Goal: Information Seeking & Learning: Learn about a topic

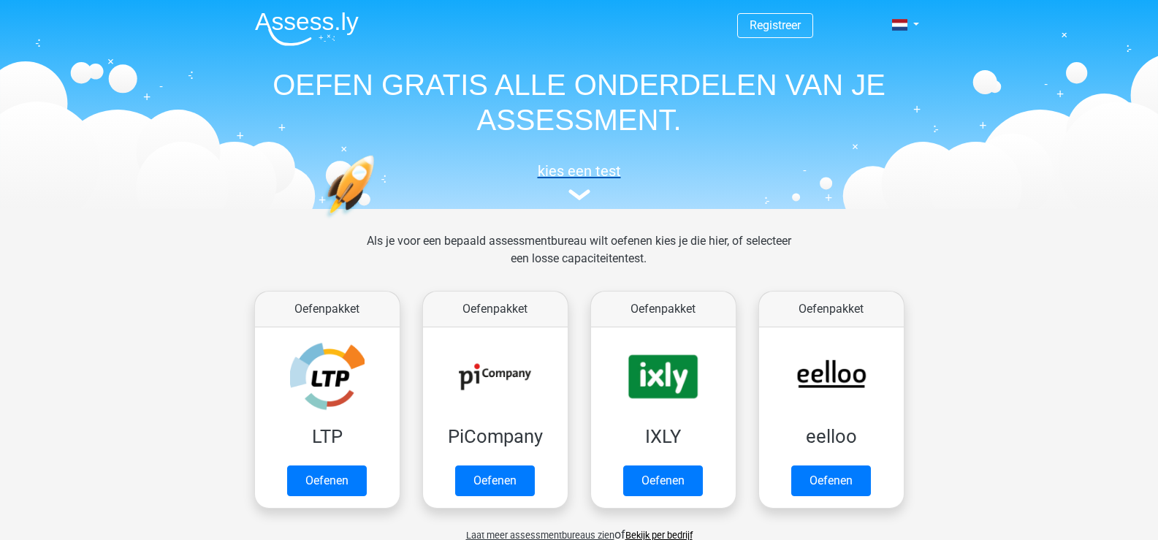
click at [575, 200] on img at bounding box center [579, 194] width 22 height 11
drag, startPoint x: 1157, startPoint y: 56, endPoint x: 1156, endPoint y: 80, distance: 24.1
click at [1156, 80] on header "Registreer Nederlands English" at bounding box center [579, 104] width 1158 height 209
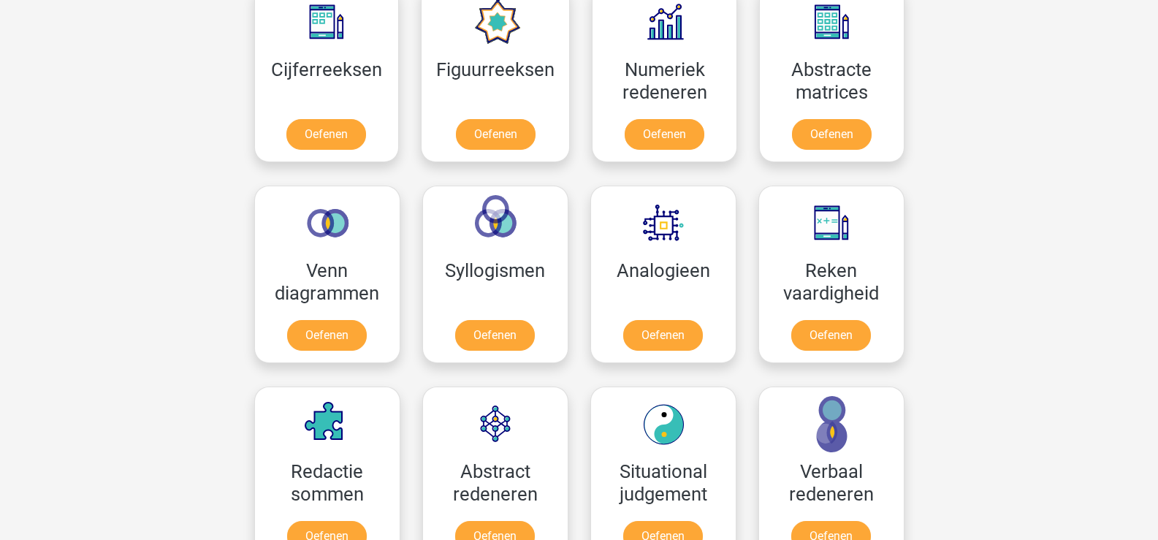
scroll to position [734, 0]
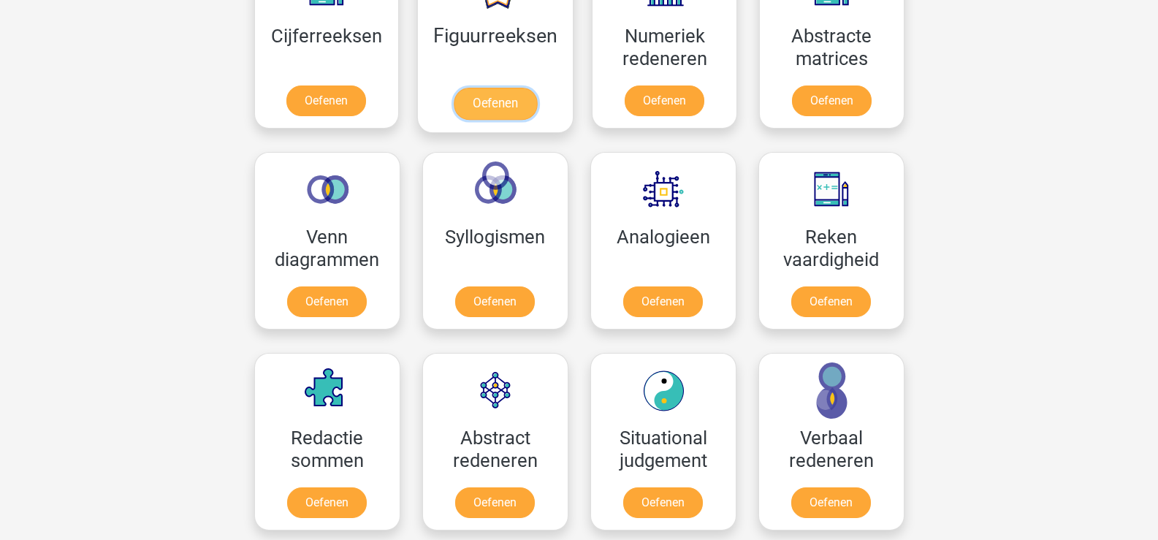
click at [537, 120] on link "Oefenen" at bounding box center [495, 104] width 83 height 32
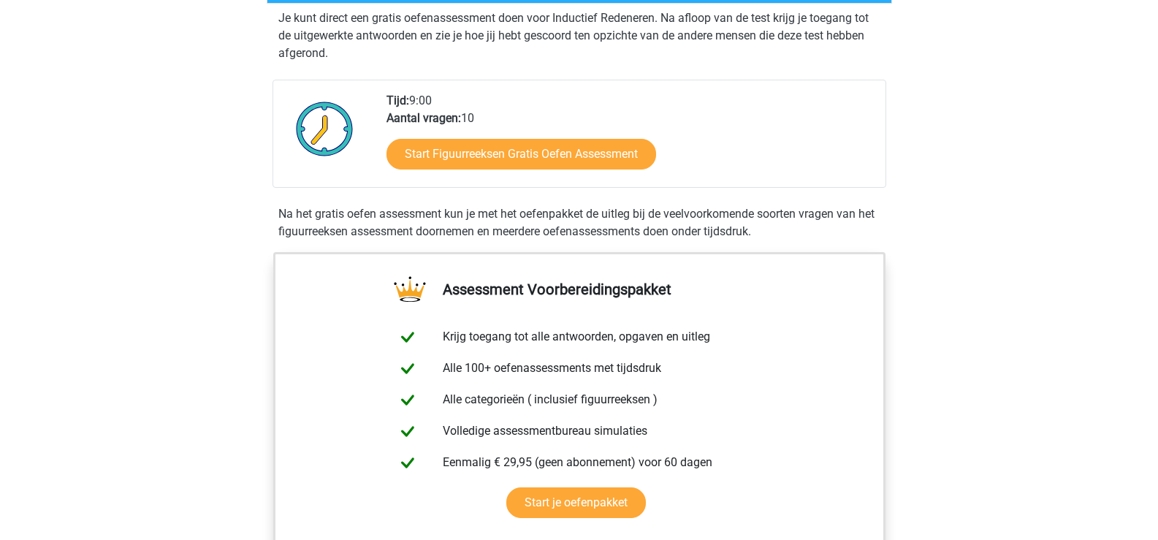
scroll to position [320, 0]
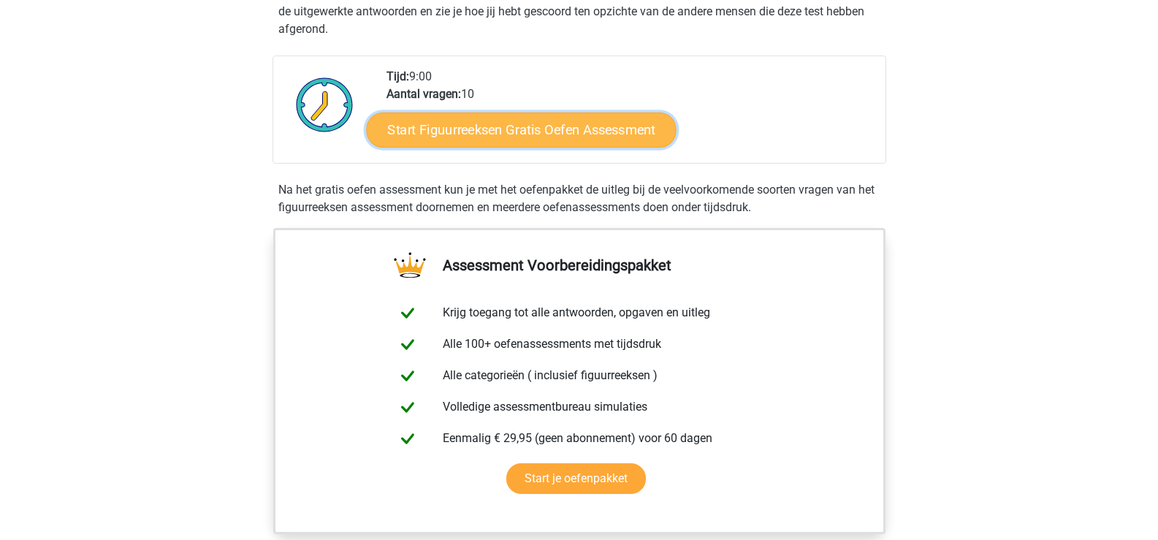
click at [579, 147] on link "Start Figuurreeksen Gratis Oefen Assessment" at bounding box center [521, 129] width 310 height 35
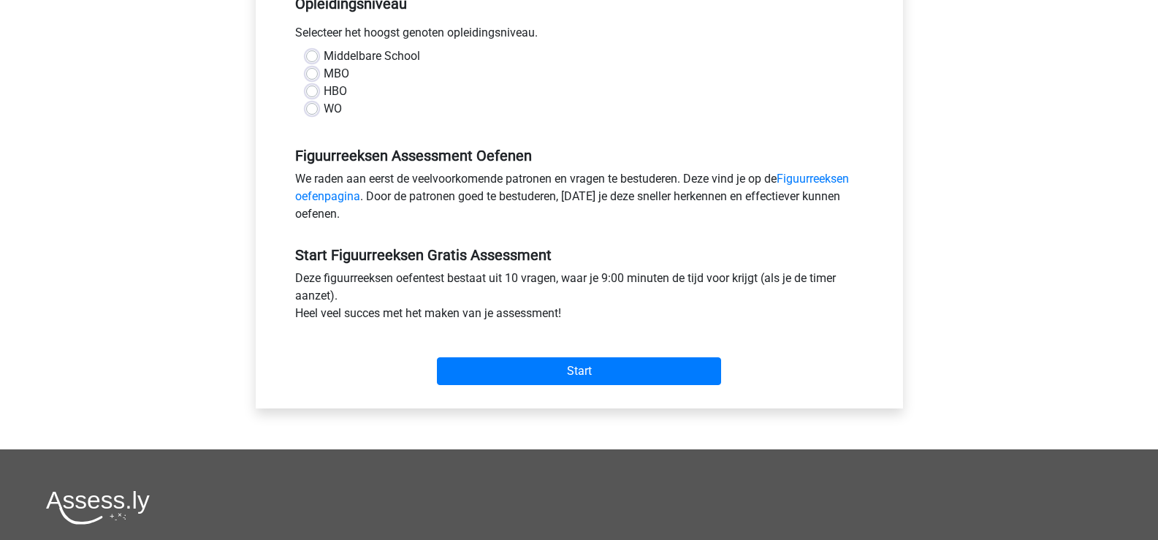
scroll to position [342, 0]
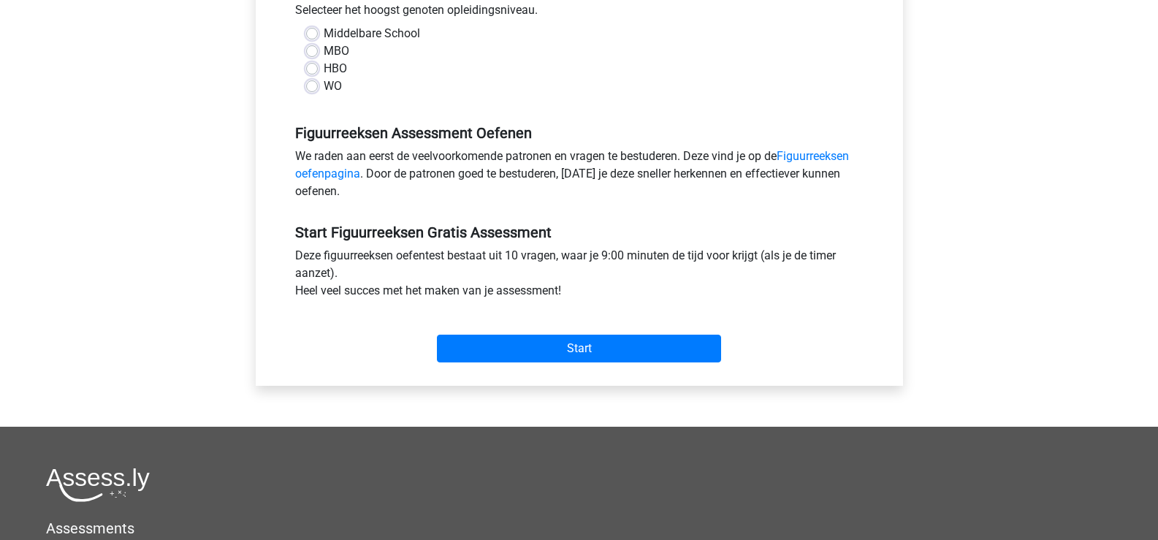
click at [324, 60] on label "MBO" at bounding box center [337, 51] width 26 height 18
click at [318, 57] on input "MBO" at bounding box center [312, 49] width 12 height 15
radio input "true"
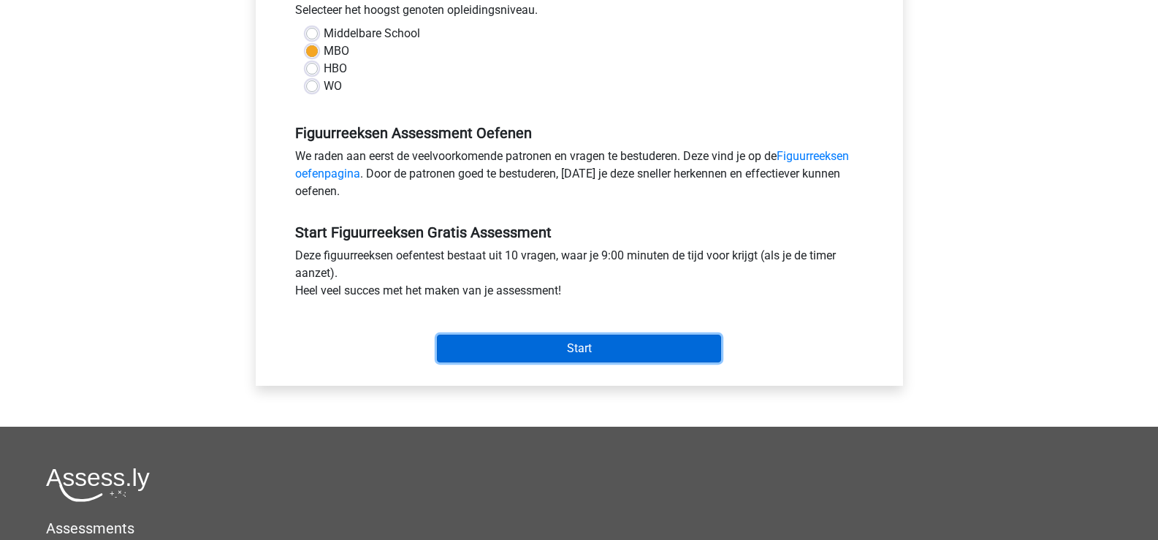
click at [596, 362] on input "Start" at bounding box center [579, 349] width 284 height 28
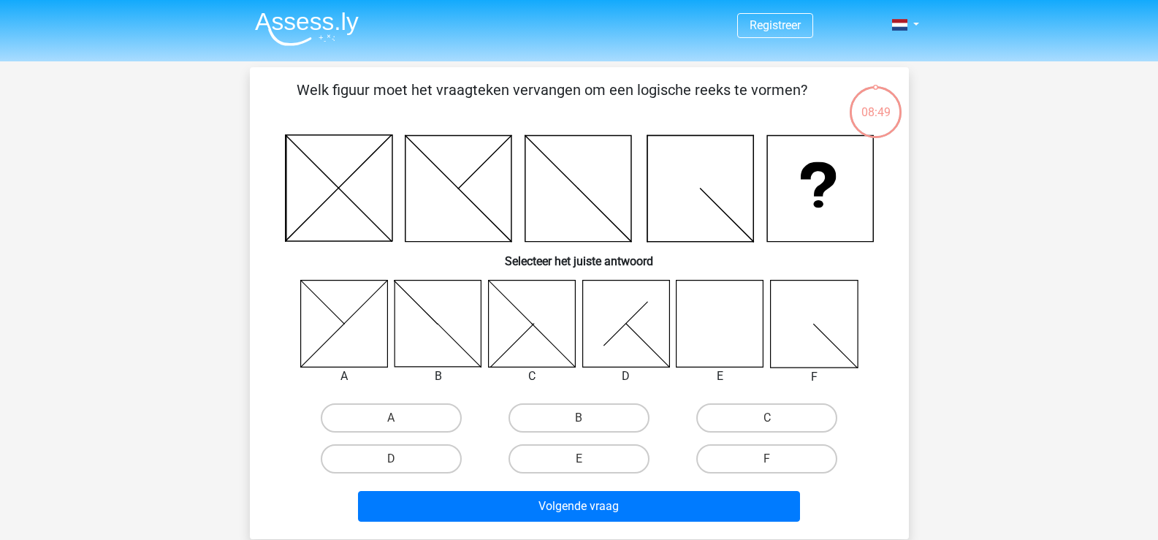
click at [734, 341] on icon at bounding box center [719, 323] width 87 height 87
click at [565, 473] on label "E" at bounding box center [578, 458] width 141 height 29
click at [578, 468] on input "E" at bounding box center [582, 463] width 9 height 9
radio input "true"
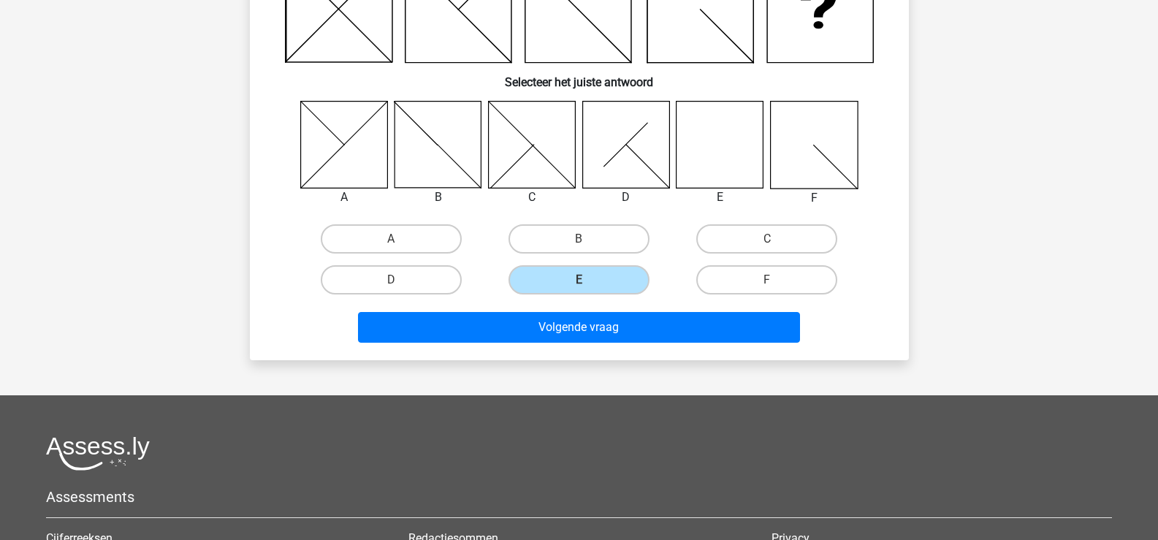
scroll to position [181, 0]
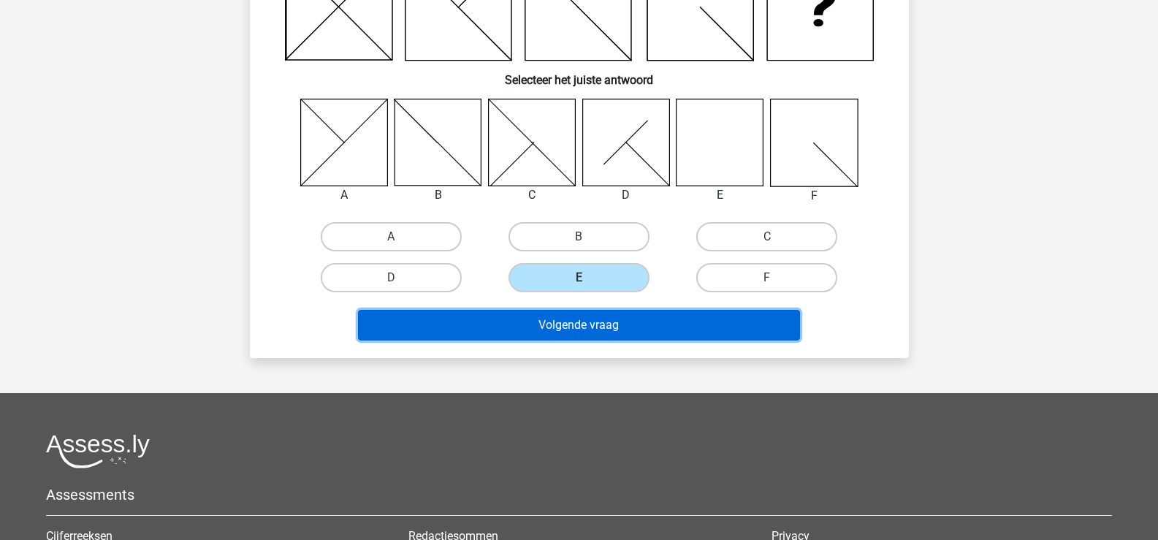
click at [595, 340] on button "Volgende vraag" at bounding box center [579, 325] width 442 height 31
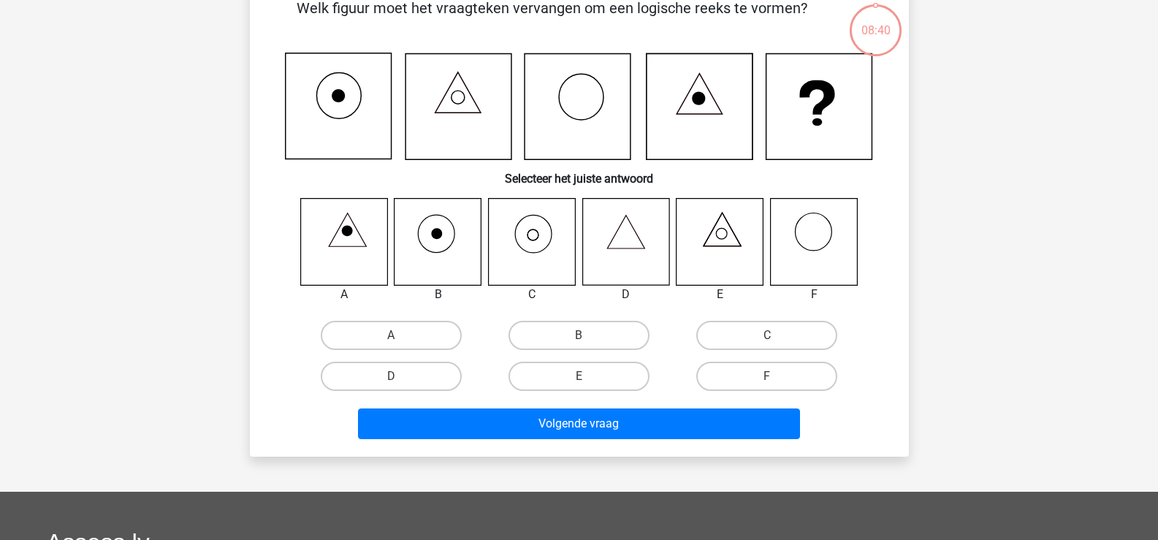
scroll to position [72, 0]
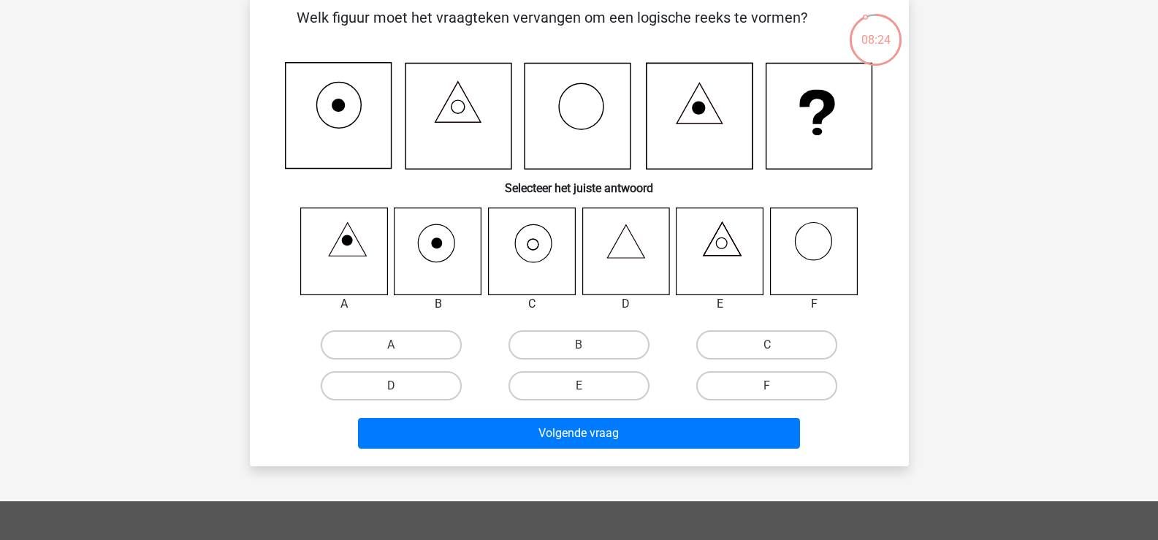
click at [540, 277] on icon at bounding box center [531, 250] width 87 height 87
click at [746, 359] on label "C" at bounding box center [766, 344] width 141 height 29
click at [767, 354] on input "C" at bounding box center [771, 349] width 9 height 9
radio input "true"
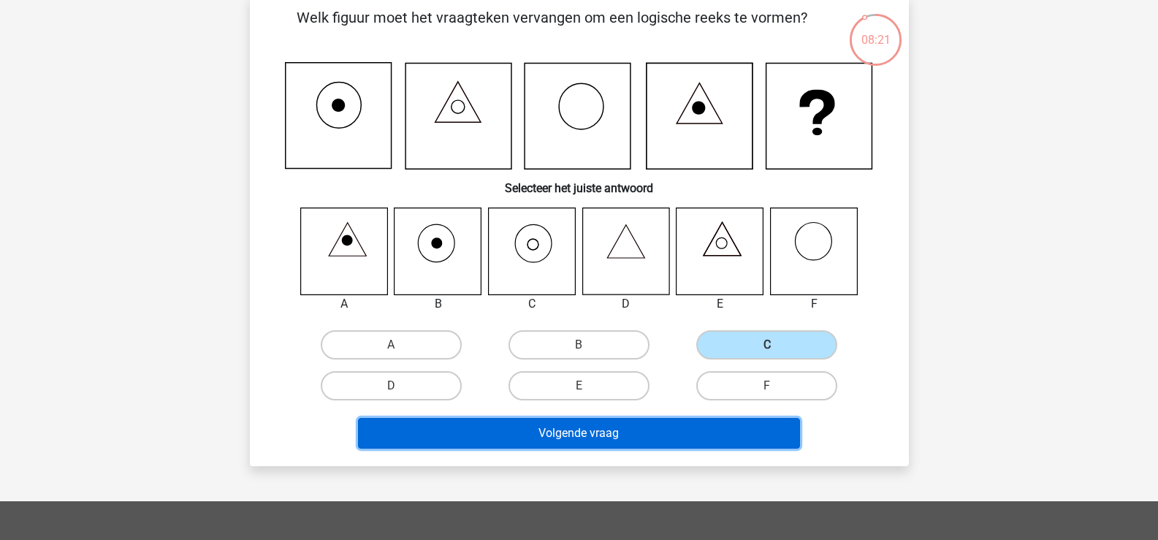
click at [616, 448] on button "Volgende vraag" at bounding box center [579, 433] width 442 height 31
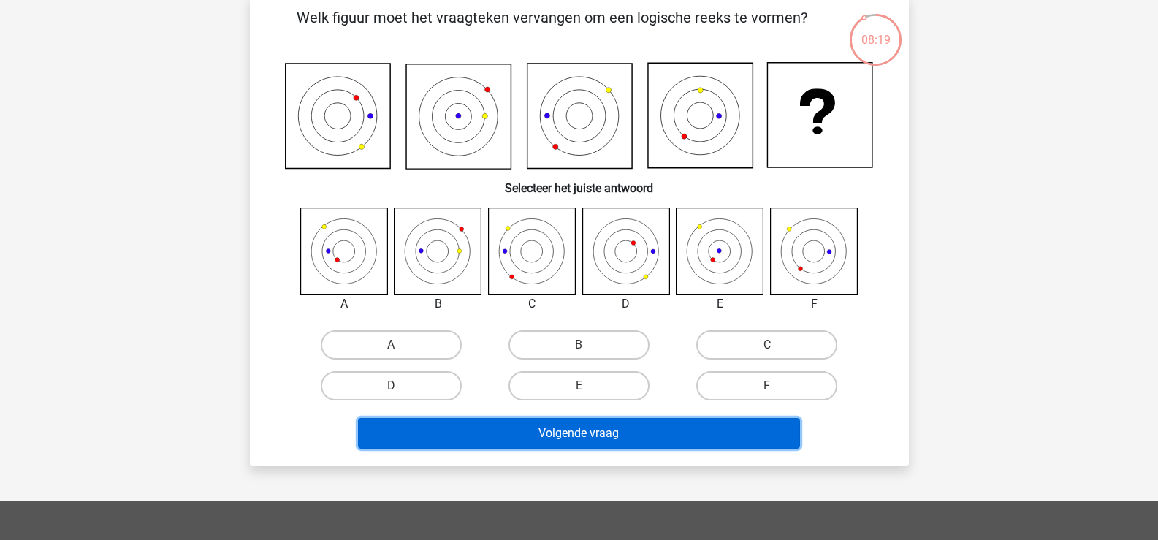
click at [592, 448] on button "Volgende vraag" at bounding box center [579, 433] width 442 height 31
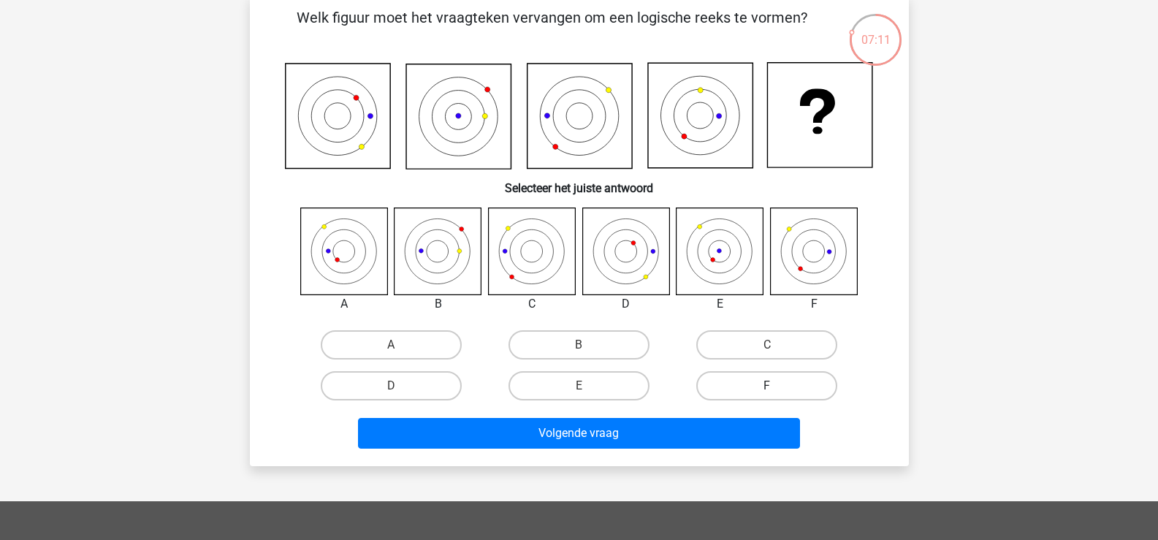
click at [784, 400] on label "F" at bounding box center [766, 385] width 141 height 29
click at [776, 395] on input "F" at bounding box center [771, 390] width 9 height 9
radio input "true"
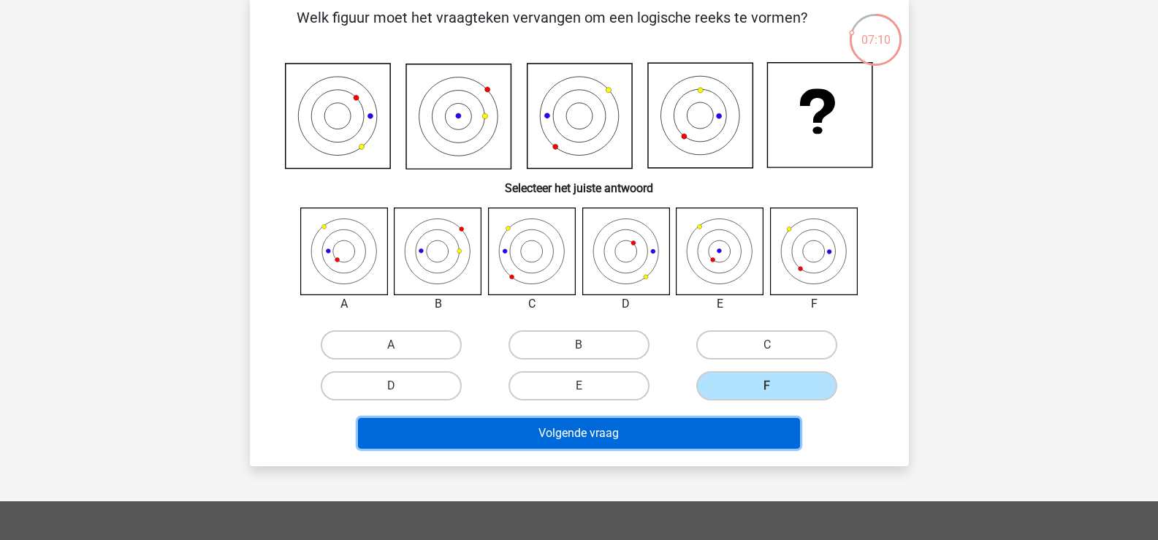
click at [658, 448] on button "Volgende vraag" at bounding box center [579, 433] width 442 height 31
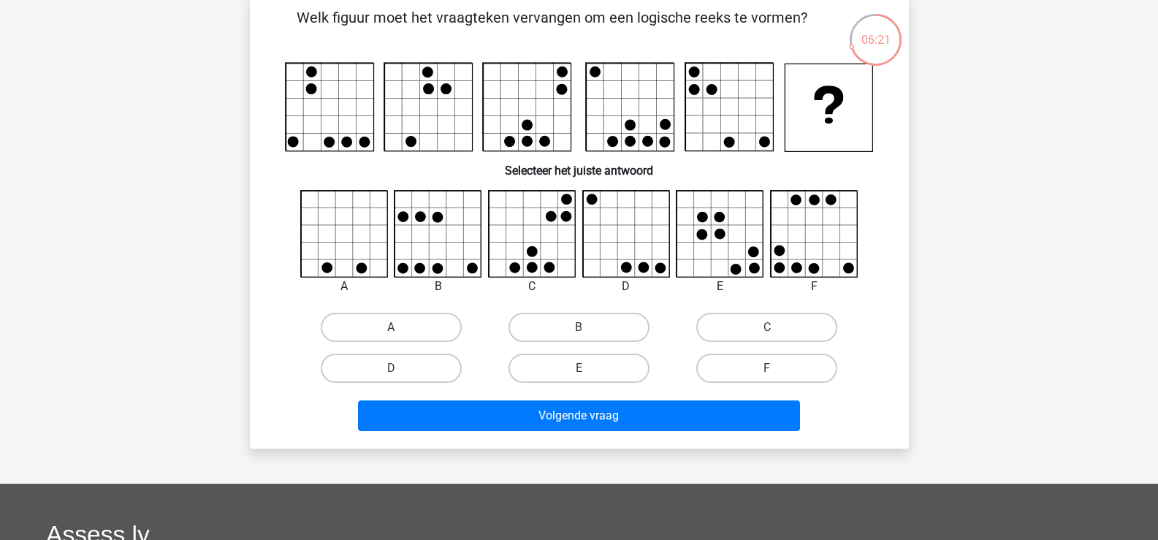
click at [721, 264] on icon at bounding box center [720, 234] width 87 height 87
click at [567, 383] on label "E" at bounding box center [578, 368] width 141 height 29
click at [578, 378] on input "E" at bounding box center [582, 372] width 9 height 9
radio input "true"
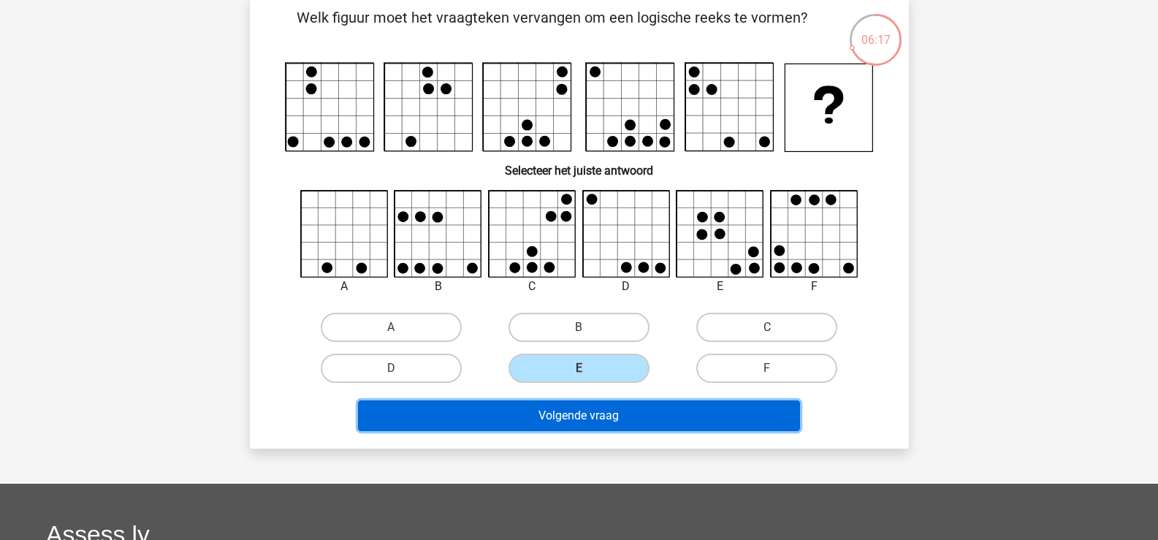
click at [562, 431] on button "Volgende vraag" at bounding box center [579, 415] width 442 height 31
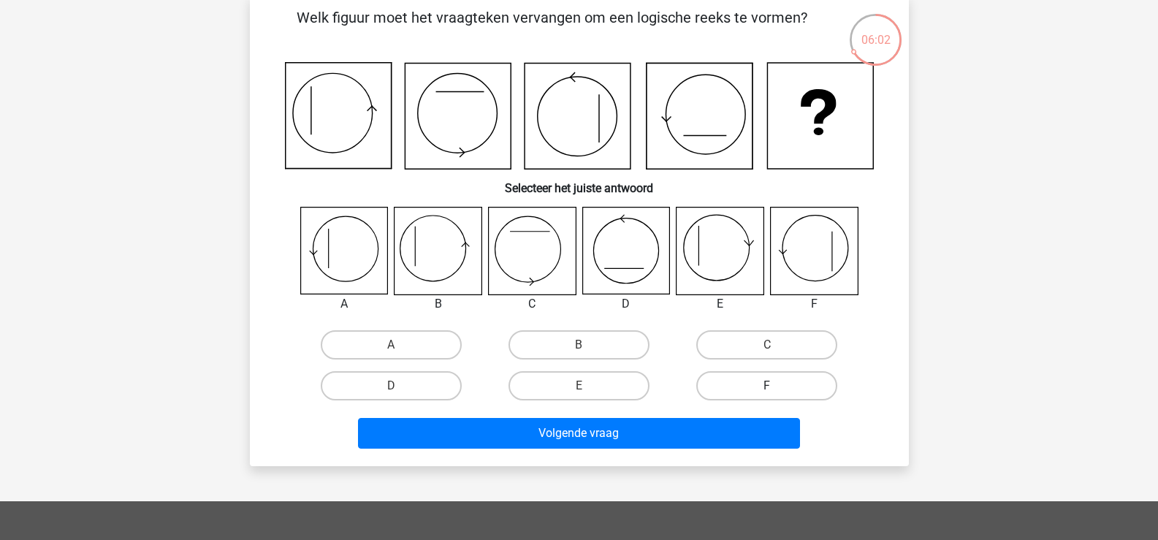
click at [749, 400] on label "F" at bounding box center [766, 385] width 141 height 29
click at [767, 395] on input "F" at bounding box center [771, 390] width 9 height 9
radio input "true"
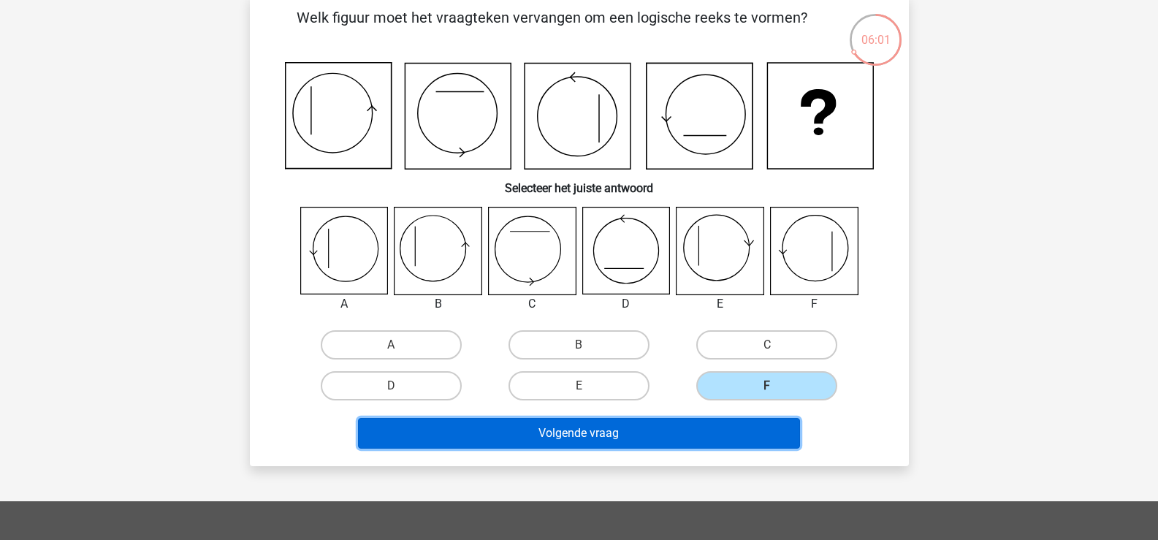
click at [671, 448] on button "Volgende vraag" at bounding box center [579, 433] width 442 height 31
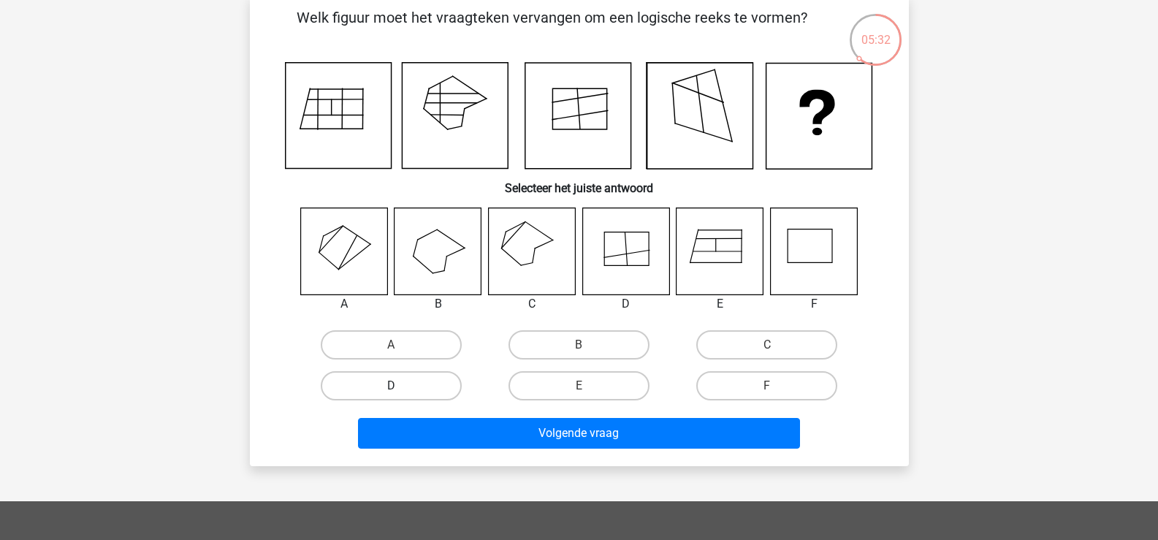
click at [424, 400] on label "D" at bounding box center [391, 385] width 141 height 29
click at [400, 395] on input "D" at bounding box center [395, 390] width 9 height 9
radio input "true"
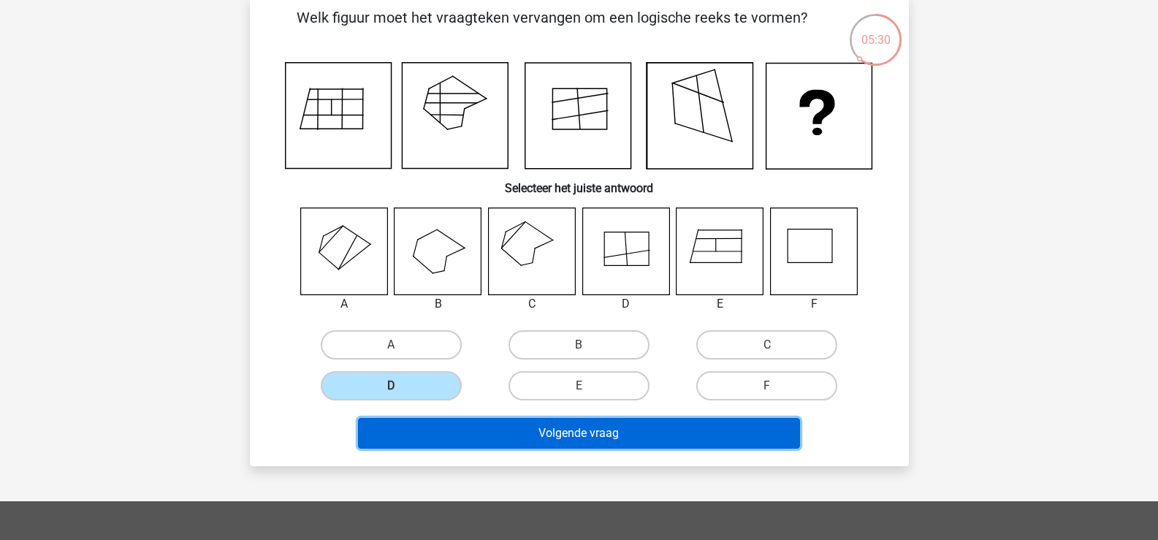
click at [578, 448] on button "Volgende vraag" at bounding box center [579, 433] width 442 height 31
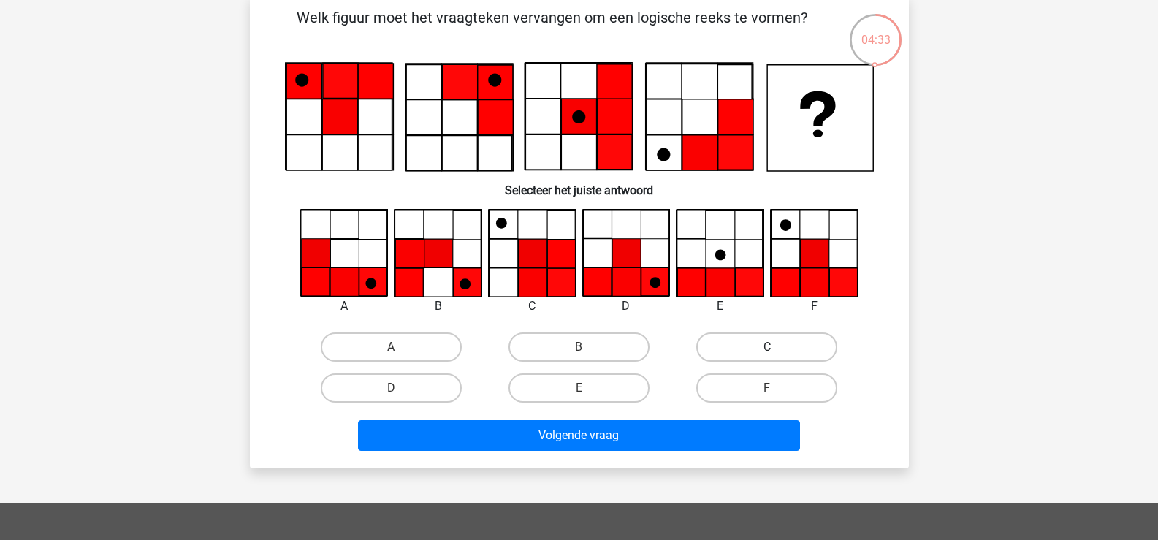
click at [728, 362] on label "C" at bounding box center [766, 346] width 141 height 29
click at [767, 356] on input "C" at bounding box center [771, 351] width 9 height 9
radio input "true"
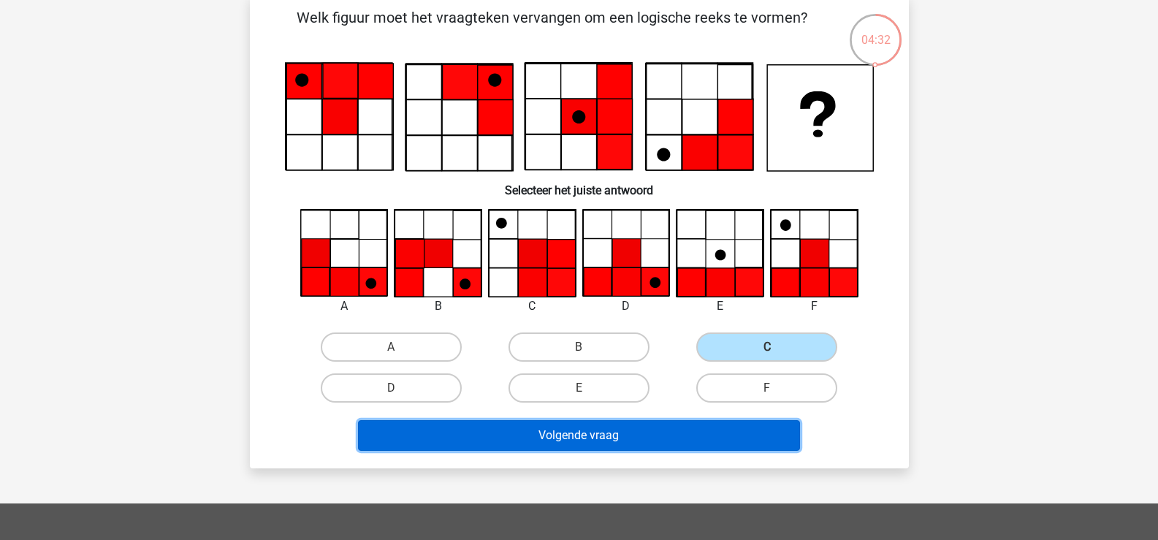
click at [657, 451] on button "Volgende vraag" at bounding box center [579, 435] width 442 height 31
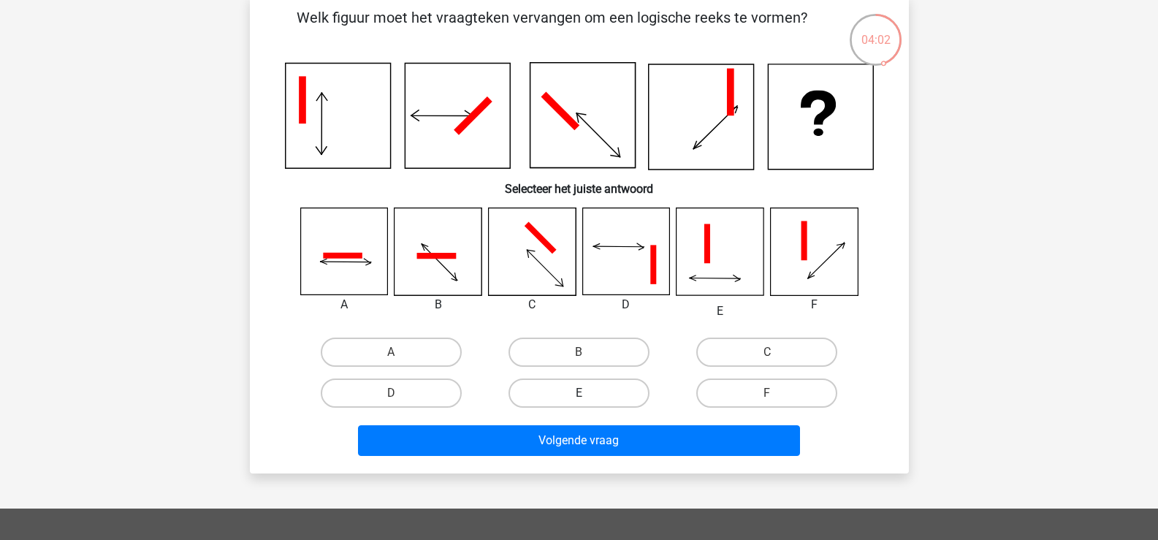
click at [570, 408] on label "E" at bounding box center [578, 392] width 141 height 29
click at [578, 402] on input "E" at bounding box center [582, 397] width 9 height 9
radio input "true"
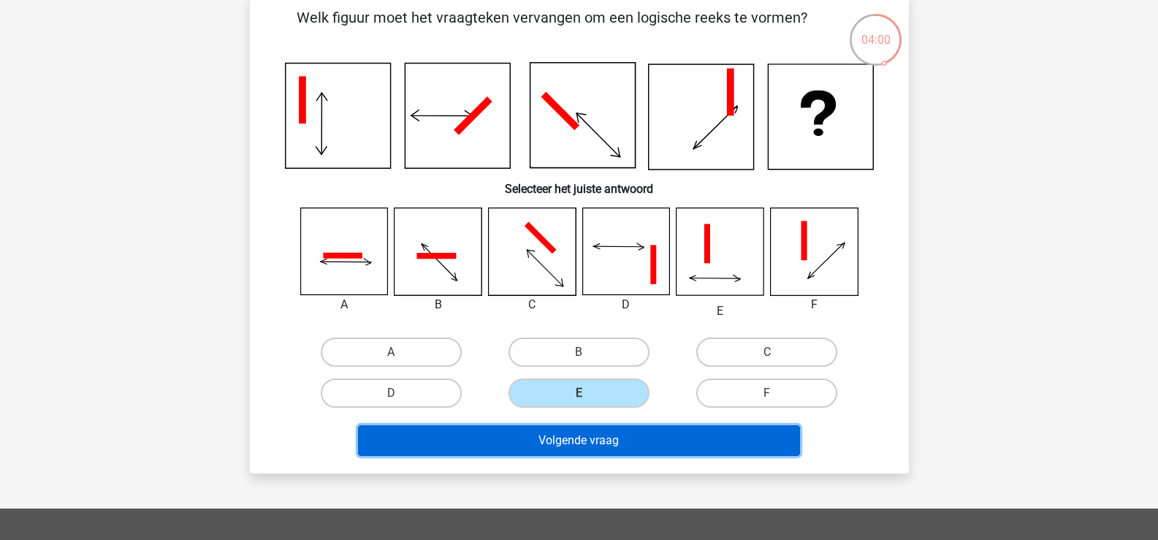
click at [571, 456] on button "Volgende vraag" at bounding box center [579, 440] width 442 height 31
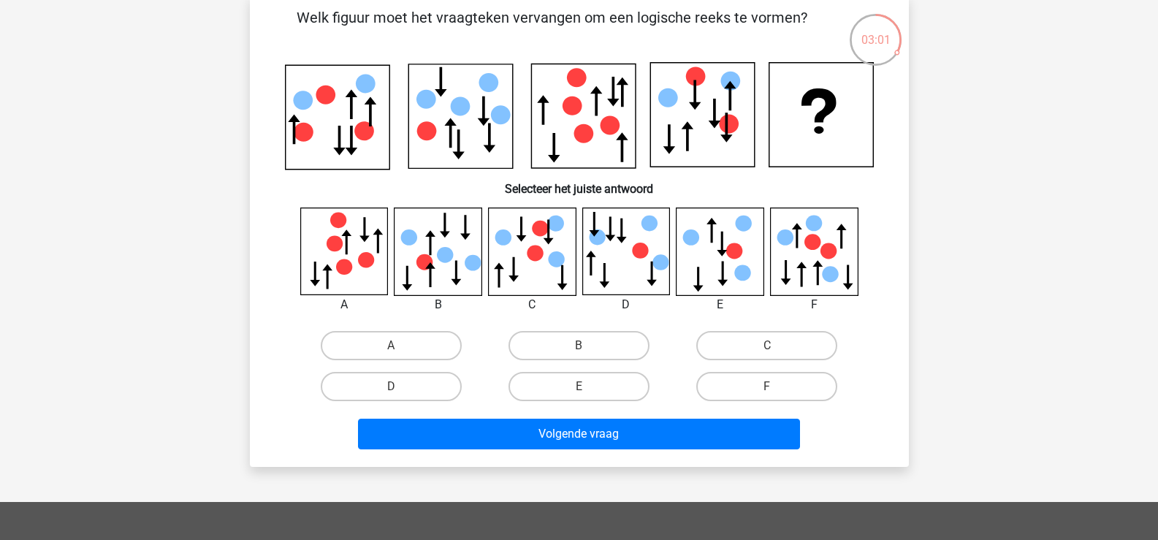
click at [450, 237] on icon at bounding box center [445, 225] width 10 height 25
click at [553, 360] on label "B" at bounding box center [578, 345] width 141 height 29
click at [578, 355] on input "B" at bounding box center [582, 349] width 9 height 9
radio input "true"
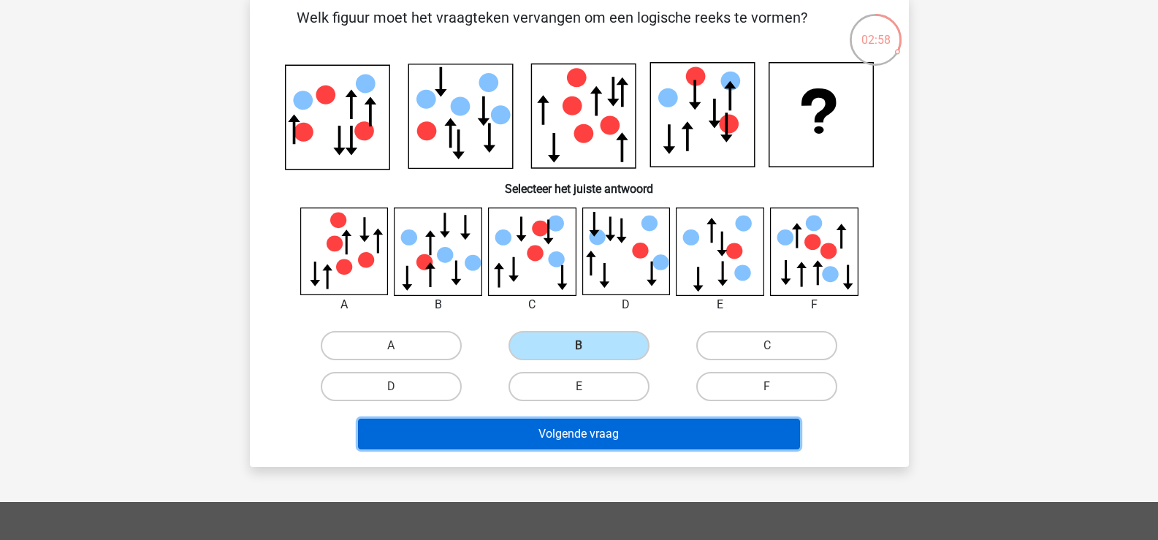
click at [554, 449] on button "Volgende vraag" at bounding box center [579, 434] width 442 height 31
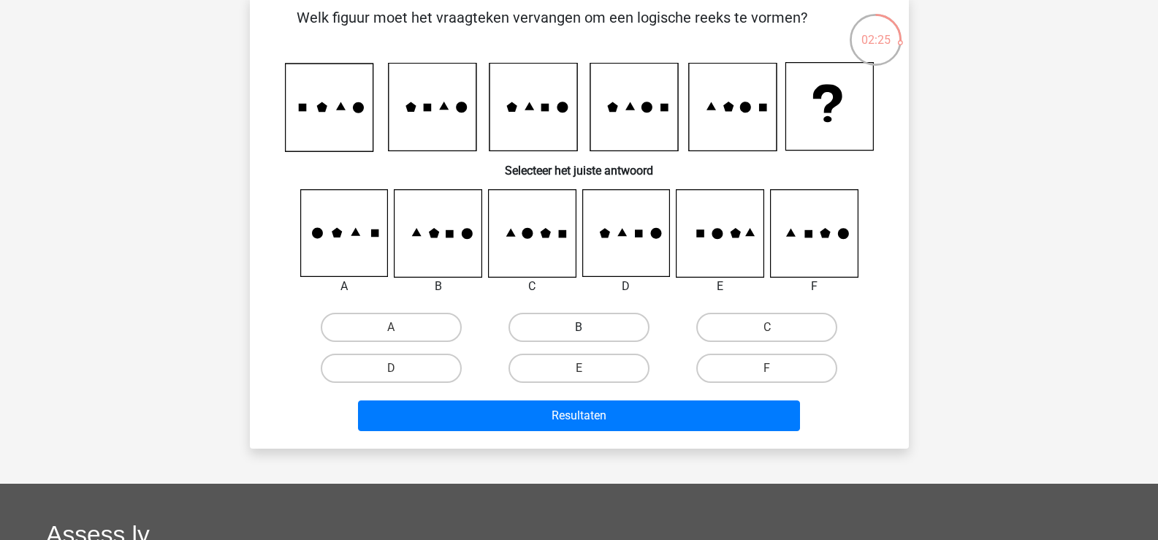
click at [574, 342] on label "B" at bounding box center [578, 327] width 141 height 29
click at [578, 337] on input "B" at bounding box center [582, 331] width 9 height 9
radio input "true"
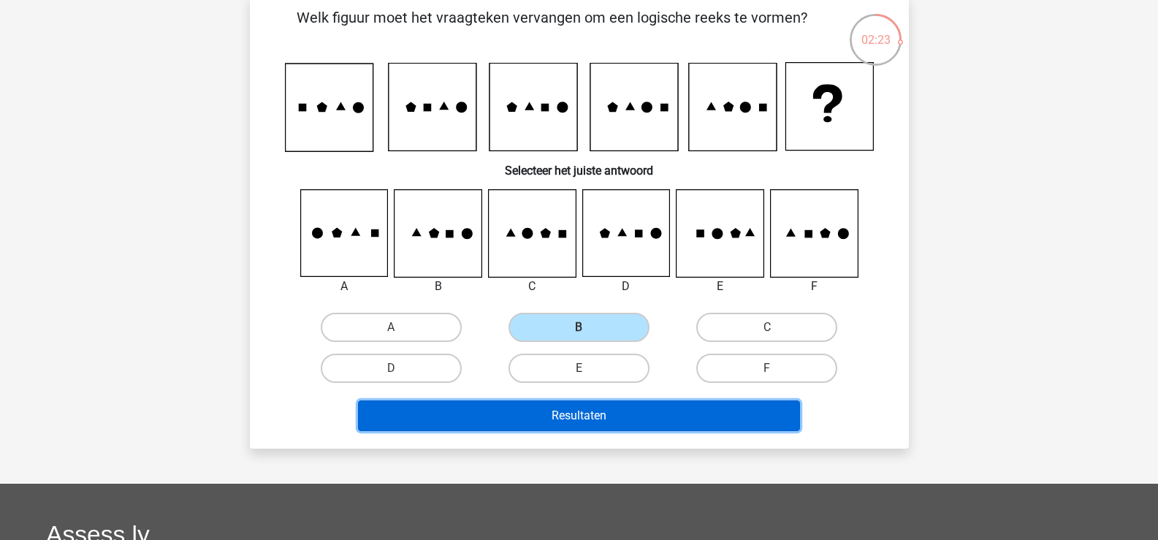
click at [587, 431] on button "Resultaten" at bounding box center [579, 415] width 442 height 31
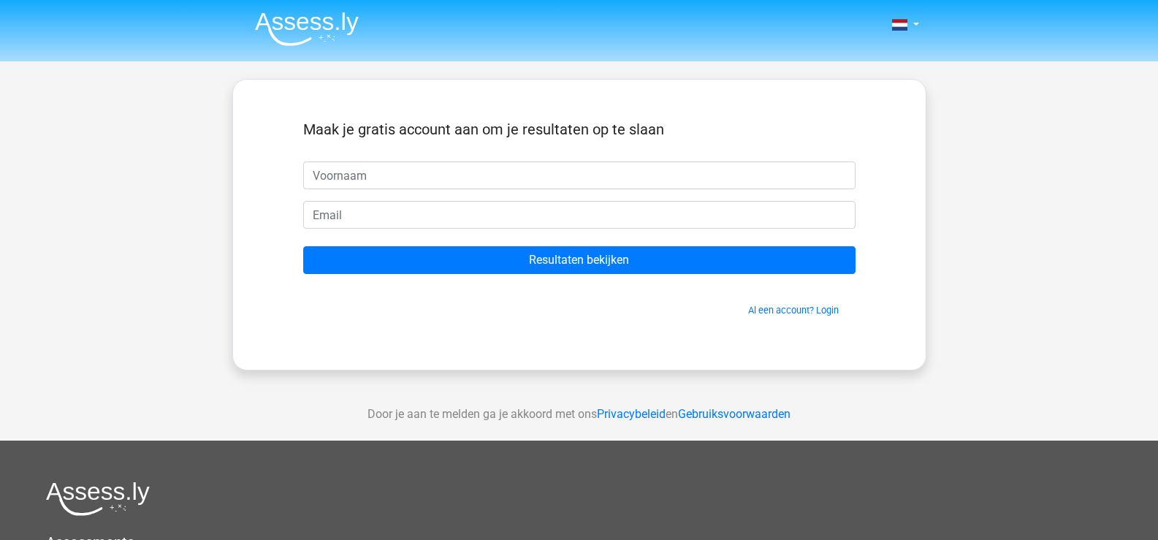
click at [466, 189] on input "text" at bounding box center [579, 175] width 552 height 28
type input "[PERSON_NAME]"
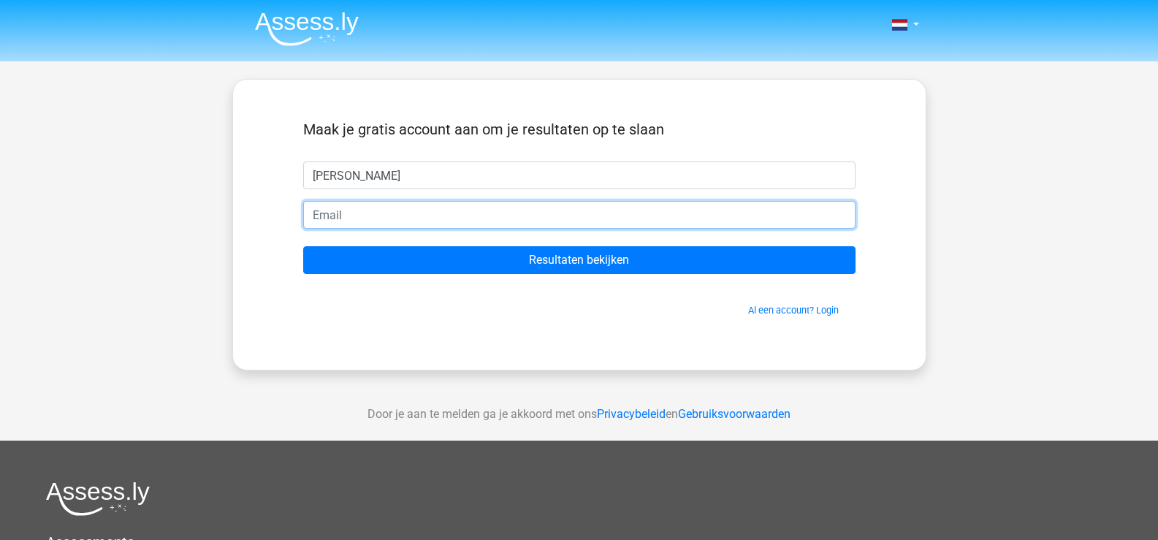
click at [454, 229] on input "email" at bounding box center [579, 215] width 552 height 28
type input "[EMAIL_ADDRESS][DOMAIN_NAME]"
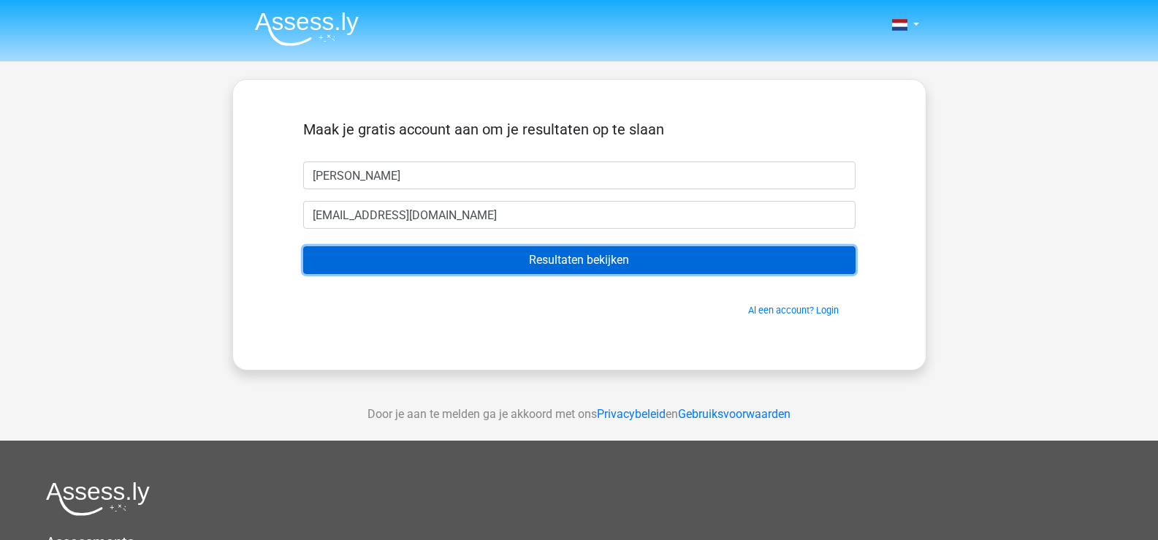
click at [530, 274] on input "Resultaten bekijken" at bounding box center [579, 260] width 552 height 28
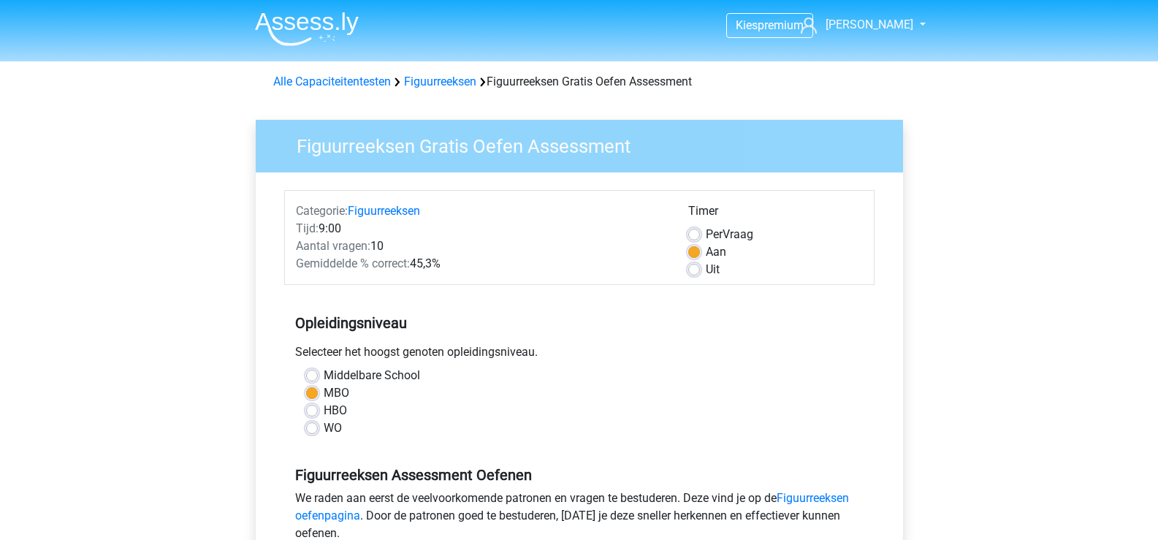
scroll to position [342, 0]
